Goal: Transaction & Acquisition: Purchase product/service

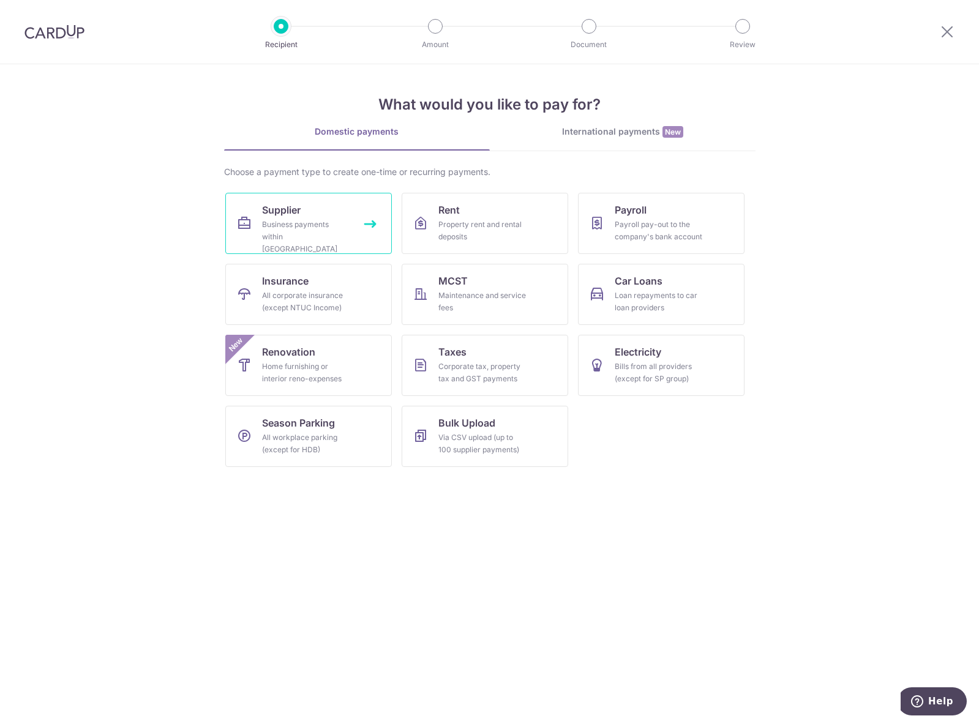
click at [250, 218] on icon at bounding box center [244, 223] width 15 height 15
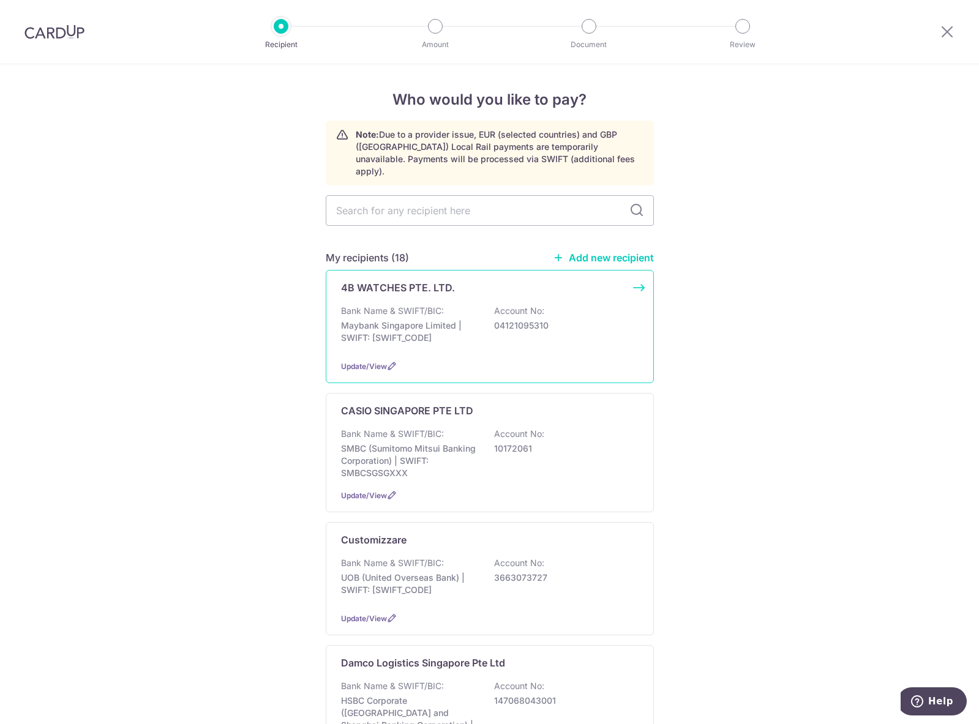
drag, startPoint x: 686, startPoint y: 425, endPoint x: 629, endPoint y: 365, distance: 82.7
click at [450, 195] on input "text" at bounding box center [490, 210] width 328 height 31
click at [458, 442] on p "SMBC (Sumitomo Mitsui Banking Corporation) | SWIFT: SMBCSGSGXXX" at bounding box center [409, 460] width 137 height 37
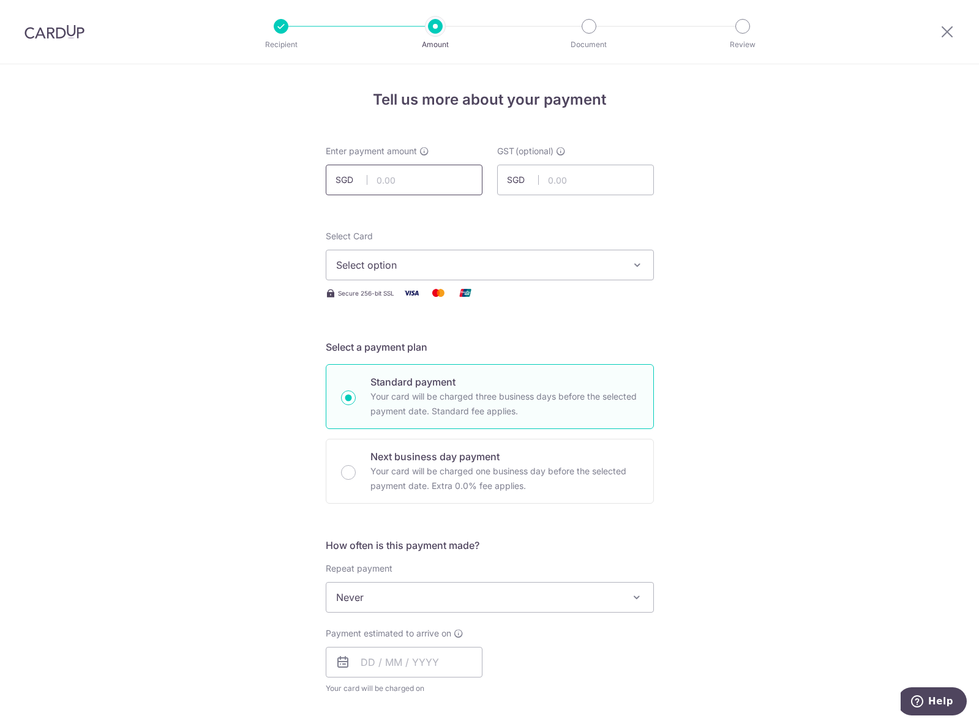
drag, startPoint x: 0, startPoint y: 0, endPoint x: 448, endPoint y: 178, distance: 482.1
click at [448, 178] on input "text" at bounding box center [404, 180] width 157 height 31
type input "3,196.02"
click at [524, 287] on div "Secure 256-bit SSL" at bounding box center [490, 292] width 328 height 15
click at [559, 274] on button "Select option" at bounding box center [490, 265] width 328 height 31
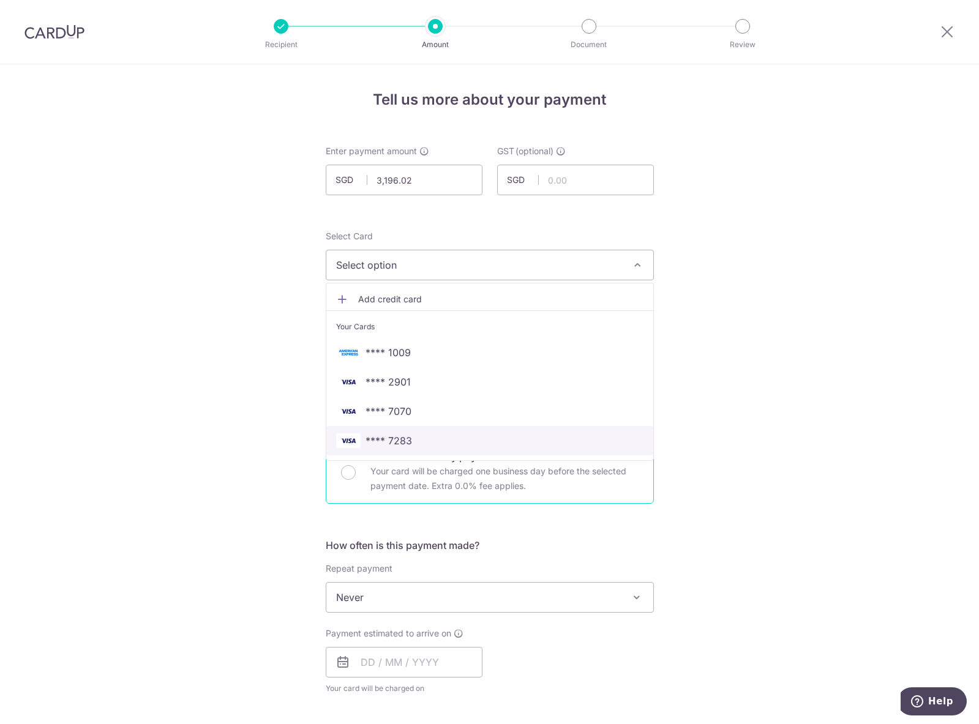
click at [521, 449] on link "**** 7283" at bounding box center [489, 440] width 327 height 29
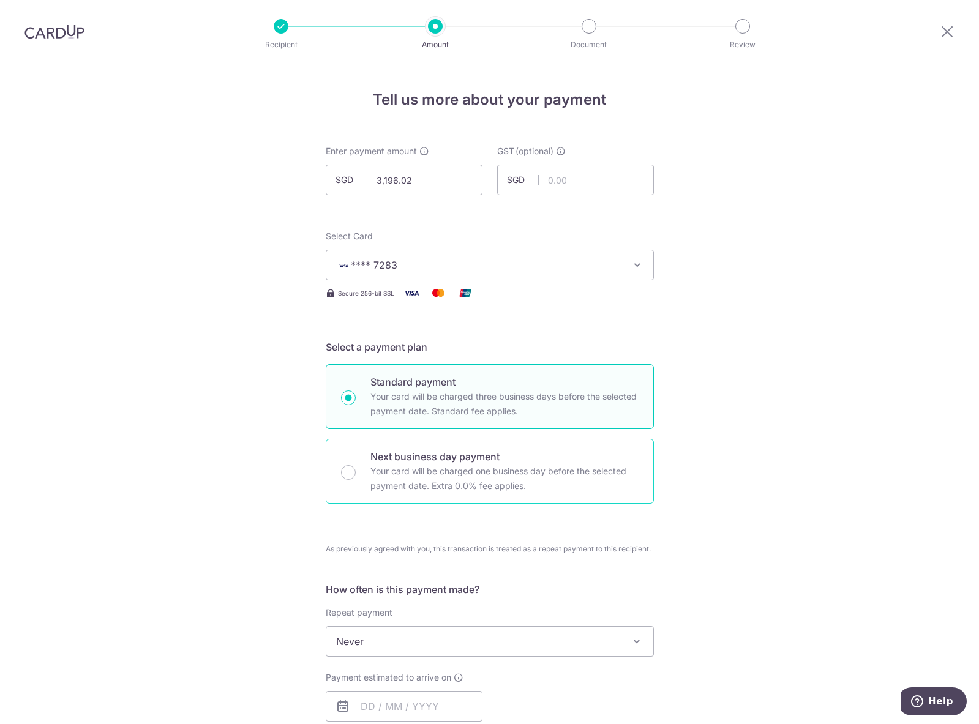
click at [509, 502] on div "Next business day payment Your card will be charged one business day before the…" at bounding box center [490, 471] width 328 height 65
radio input "false"
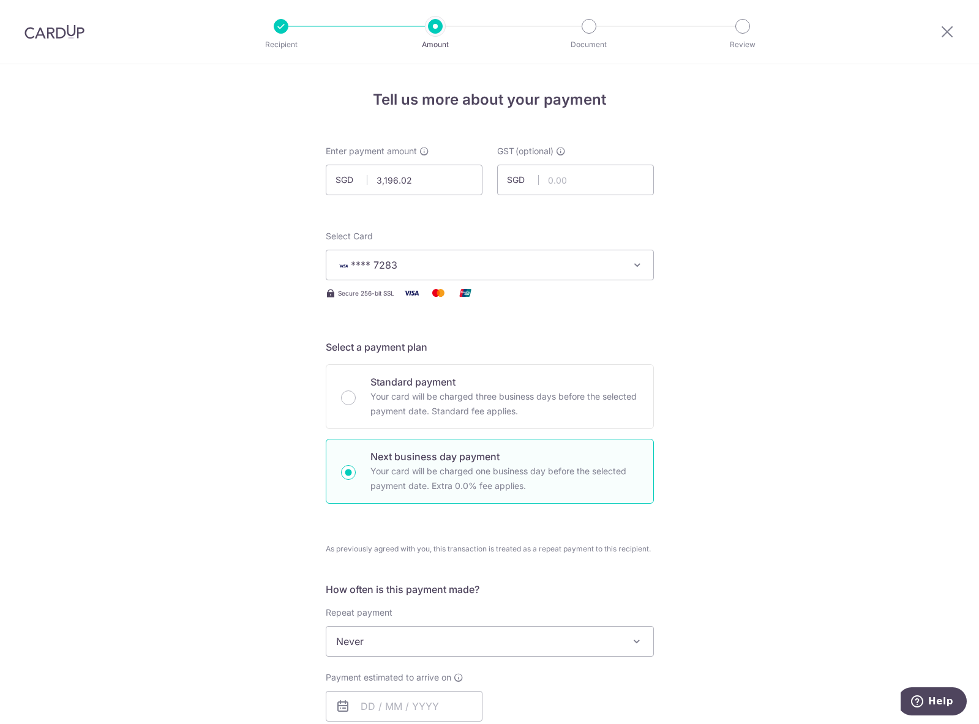
click at [502, 464] on p "Your card will be charged one business day before the selected payment date. Ex…" at bounding box center [504, 478] width 268 height 29
click at [356, 465] on input "Next business day payment Your card will be charged one business day before the…" at bounding box center [348, 472] width 15 height 15
radio input "true"
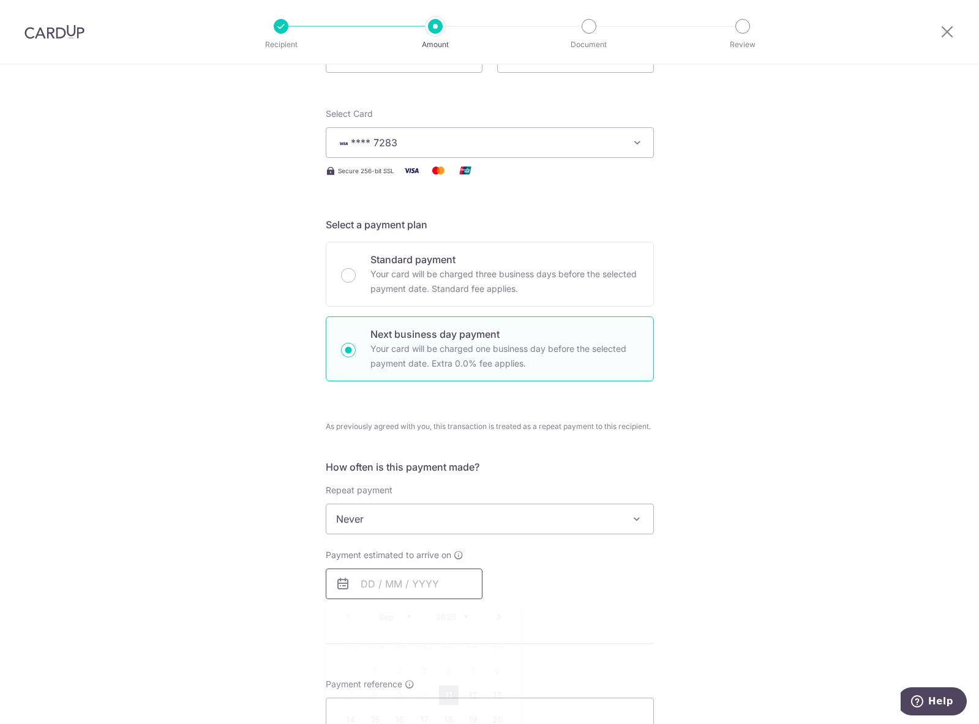
click at [398, 589] on input "text" at bounding box center [404, 584] width 157 height 31
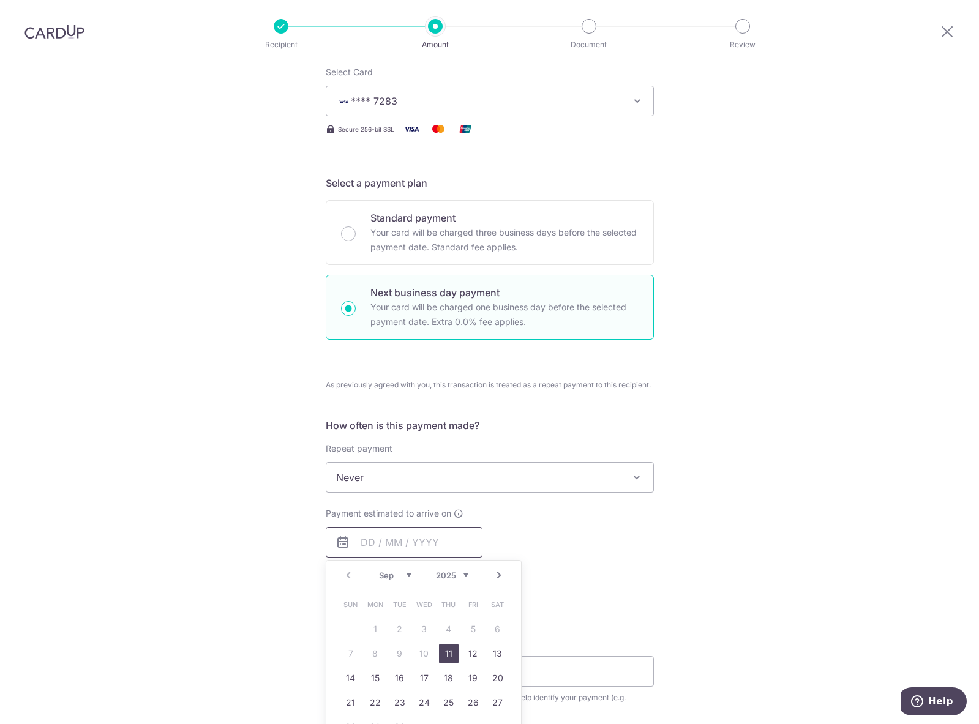
scroll to position [184, 0]
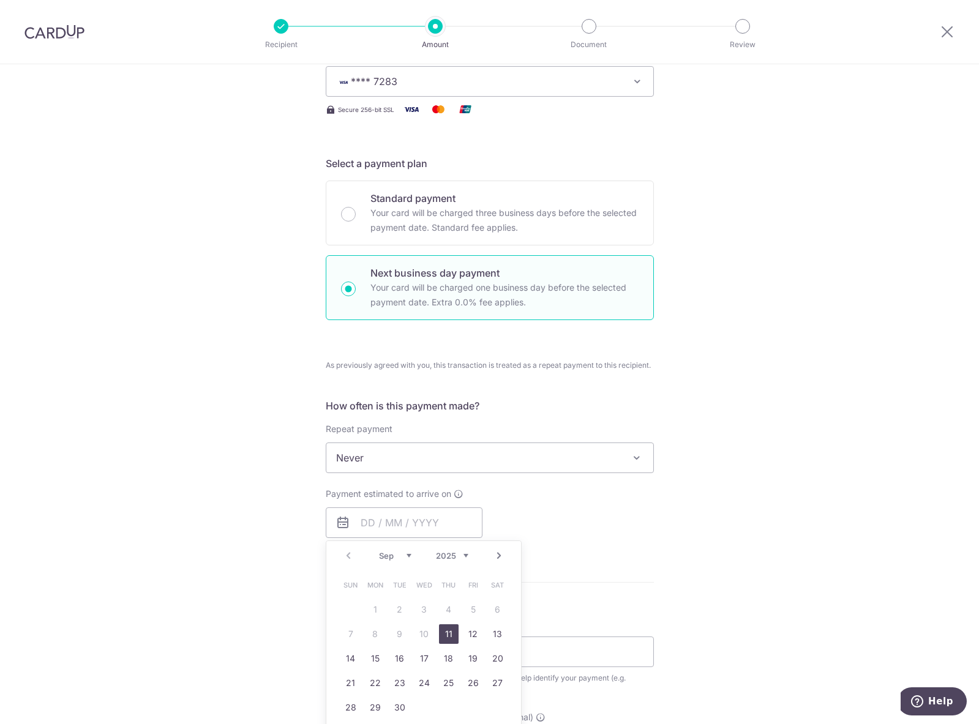
click at [451, 635] on link "11" at bounding box center [449, 634] width 20 height 20
type input "11/09/2025"
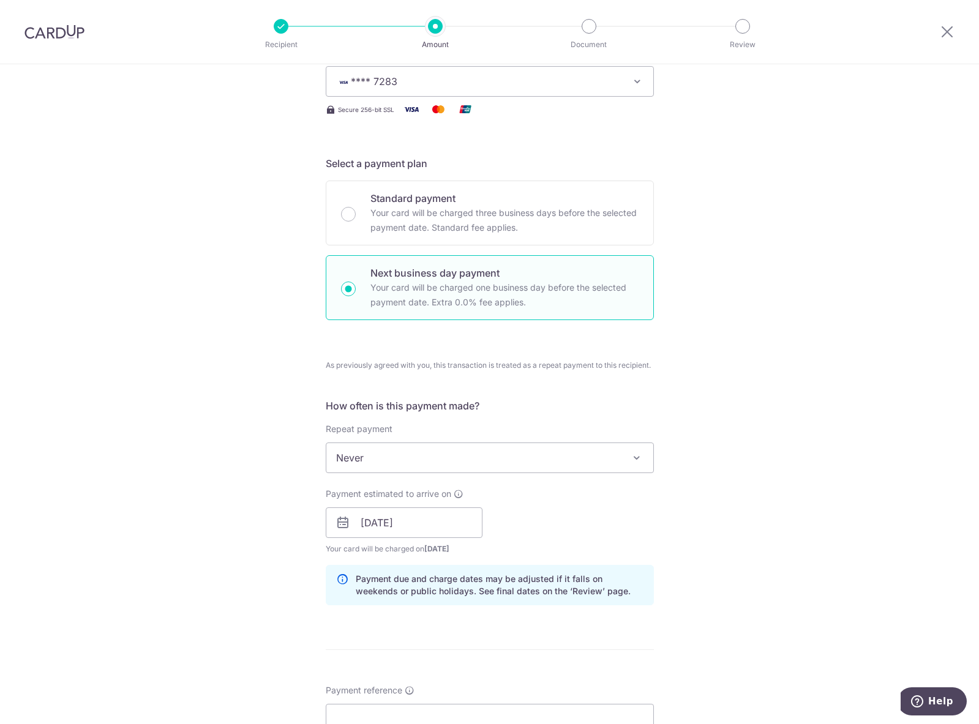
click at [690, 529] on div "Tell us more about your payment Enter payment amount SGD 3,196.02 3196.02 GST (…" at bounding box center [489, 552] width 979 height 1343
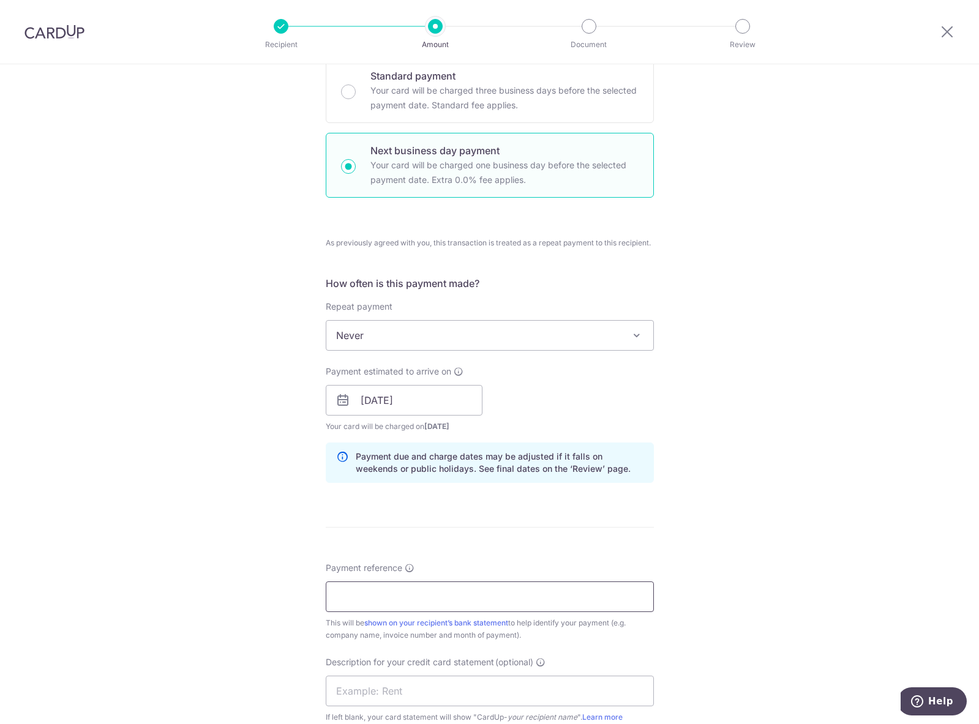
scroll to position [428, 0]
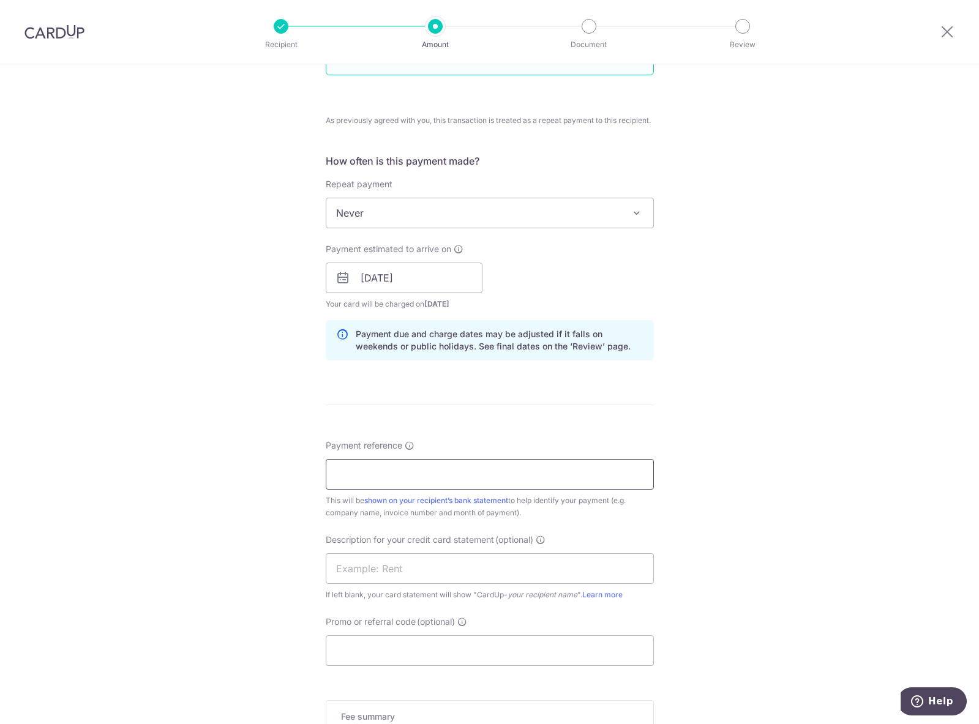
click at [468, 478] on input "Payment reference" at bounding box center [490, 474] width 328 height 31
type input "CROWN TRADING PTE LTD"
type input "CardupCAS"
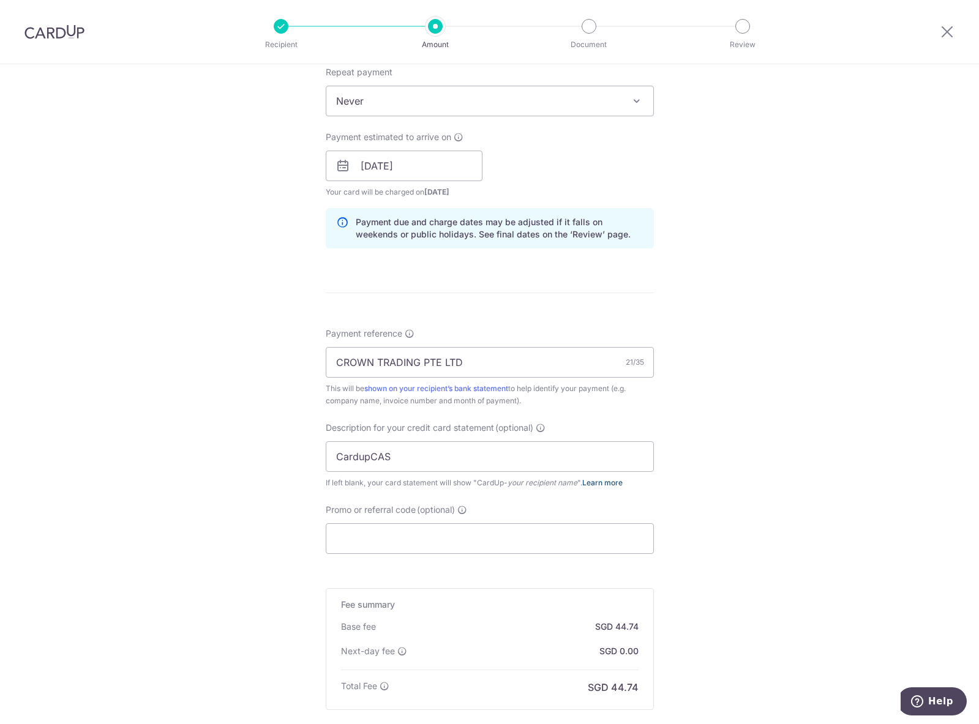
scroll to position [683, 0]
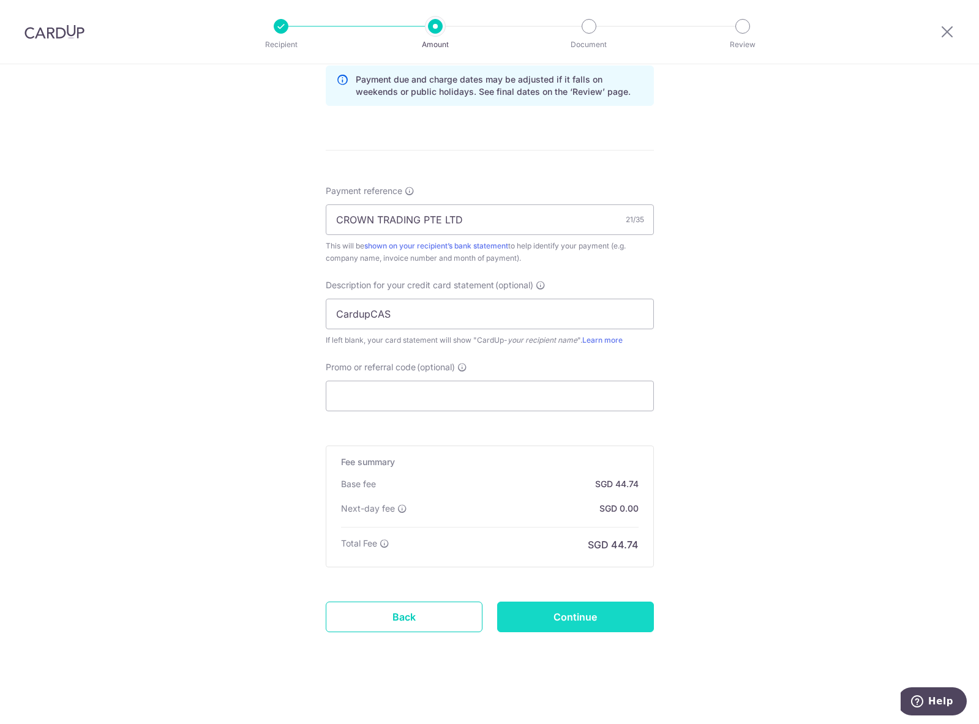
click at [589, 615] on input "Continue" at bounding box center [575, 617] width 157 height 31
type input "Create Schedule"
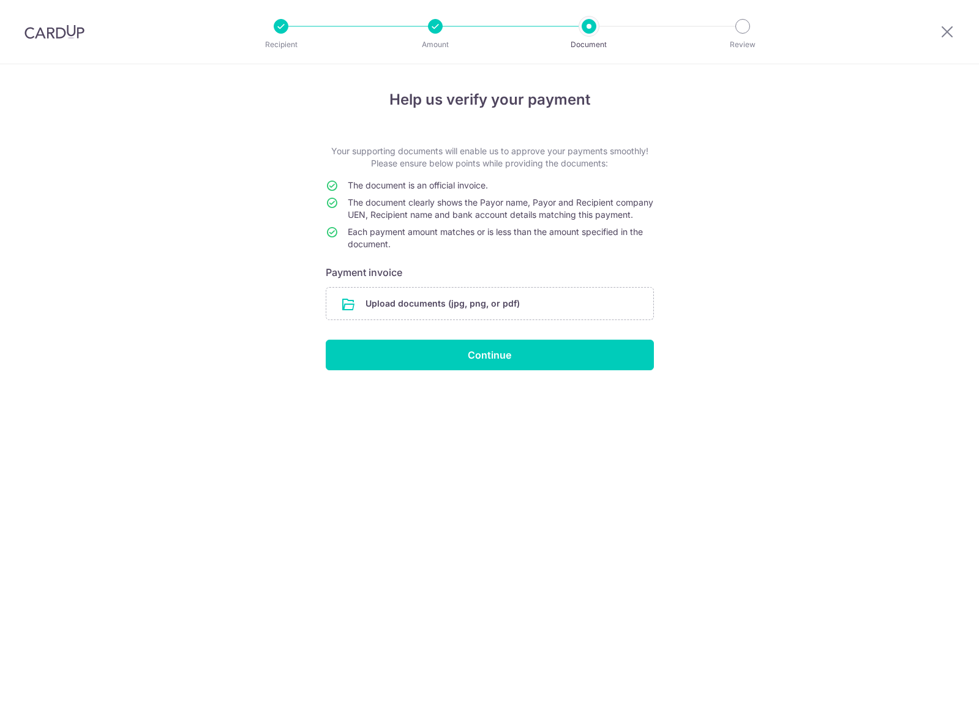
click at [452, 311] on input "file" at bounding box center [489, 304] width 327 height 32
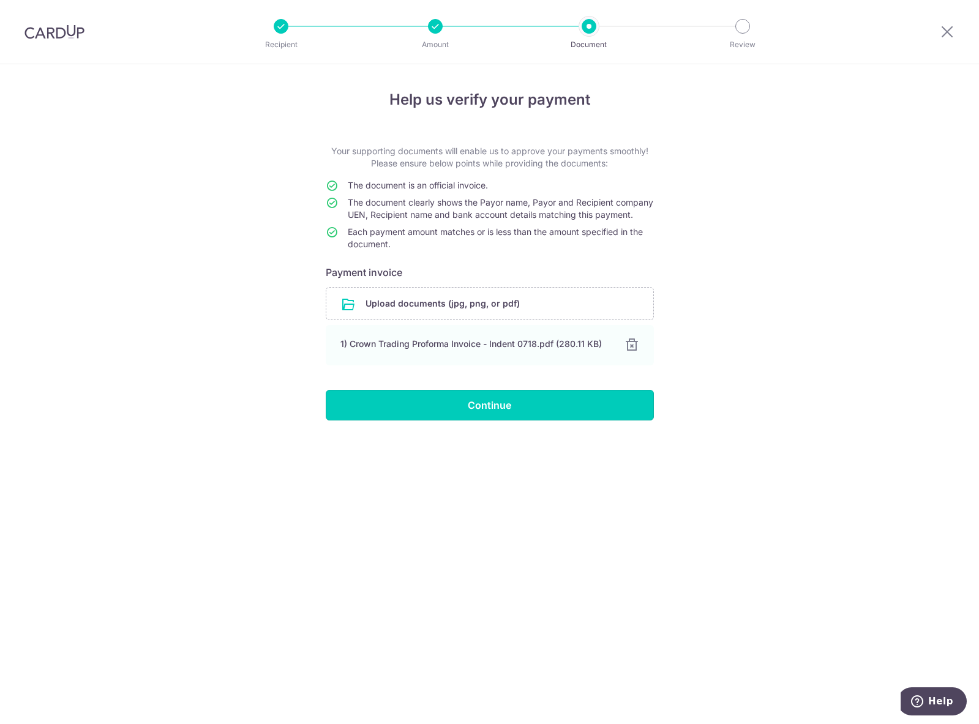
click at [558, 420] on input "Continue" at bounding box center [490, 405] width 328 height 31
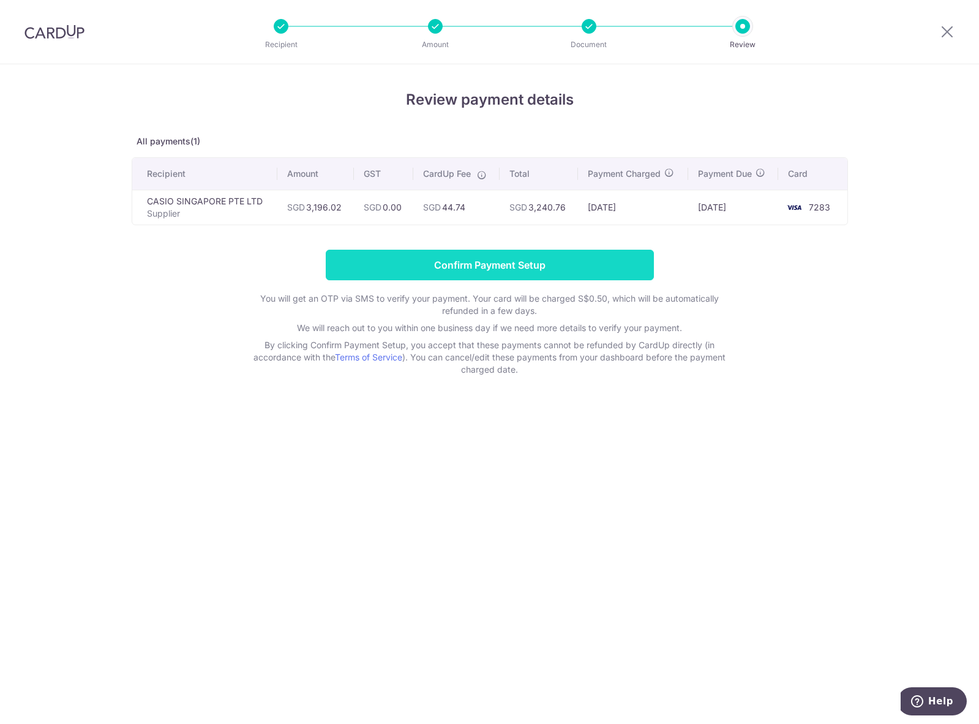
click at [451, 261] on input "Confirm Payment Setup" at bounding box center [490, 265] width 328 height 31
